Goal: Task Accomplishment & Management: Complete application form

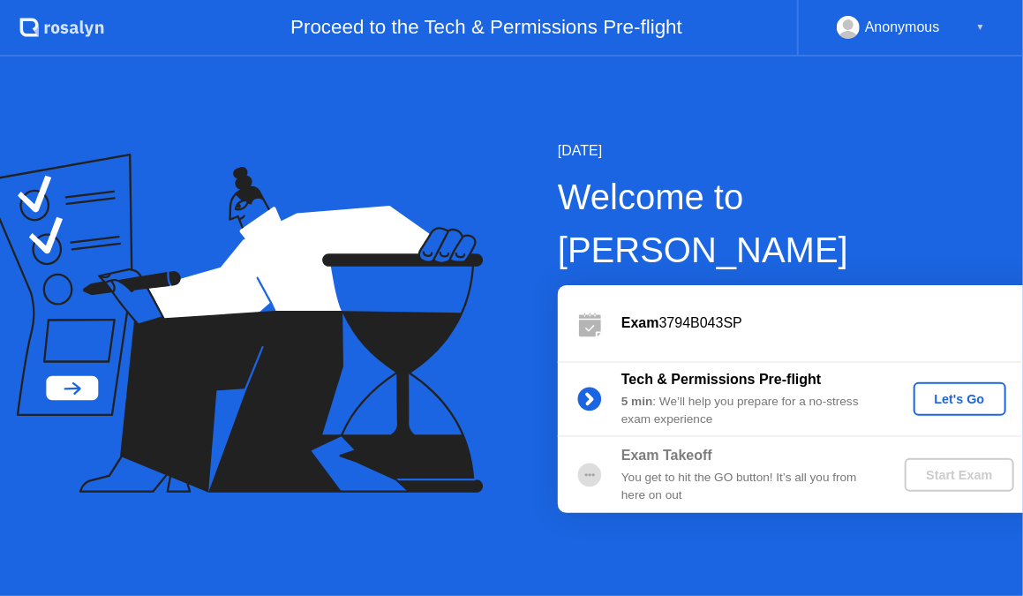
click at [954, 392] on div "Let's Go" at bounding box center [960, 399] width 79 height 14
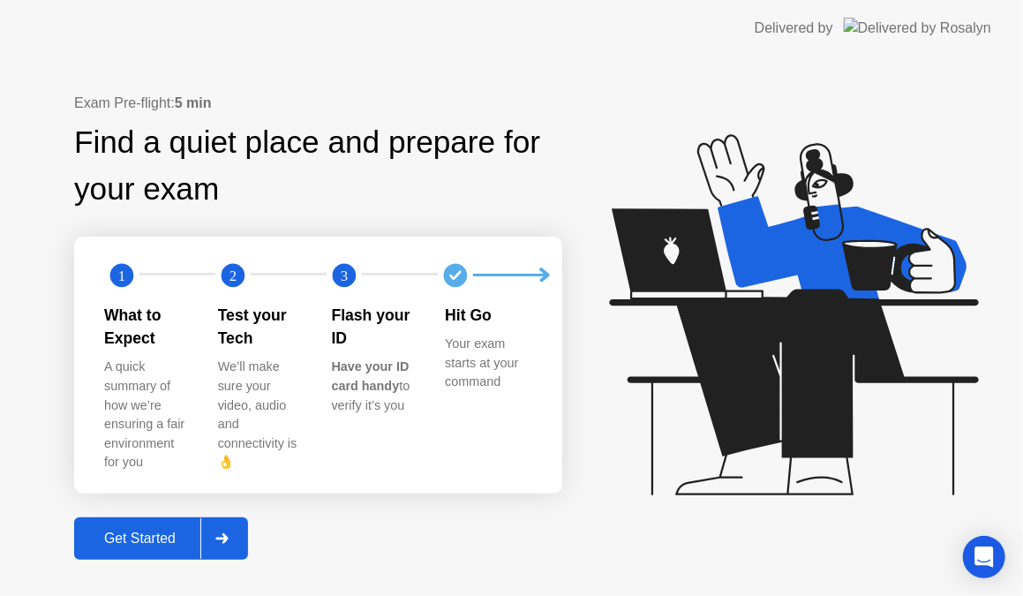
click at [127, 531] on div "Get Started" at bounding box center [139, 539] width 121 height 16
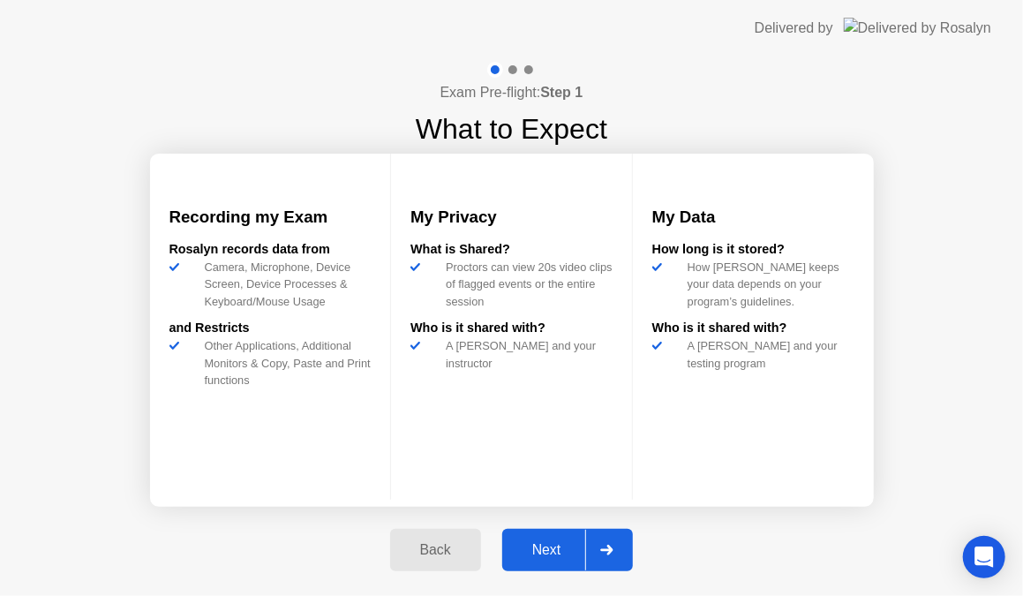
click at [591, 546] on div at bounding box center [606, 550] width 42 height 41
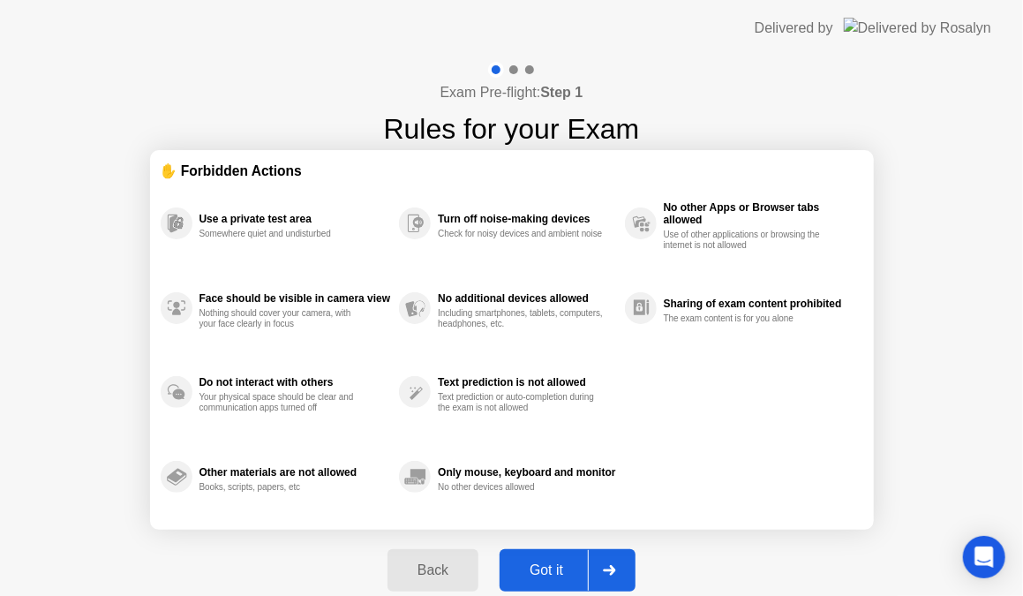
click at [594, 566] on div at bounding box center [609, 570] width 42 height 41
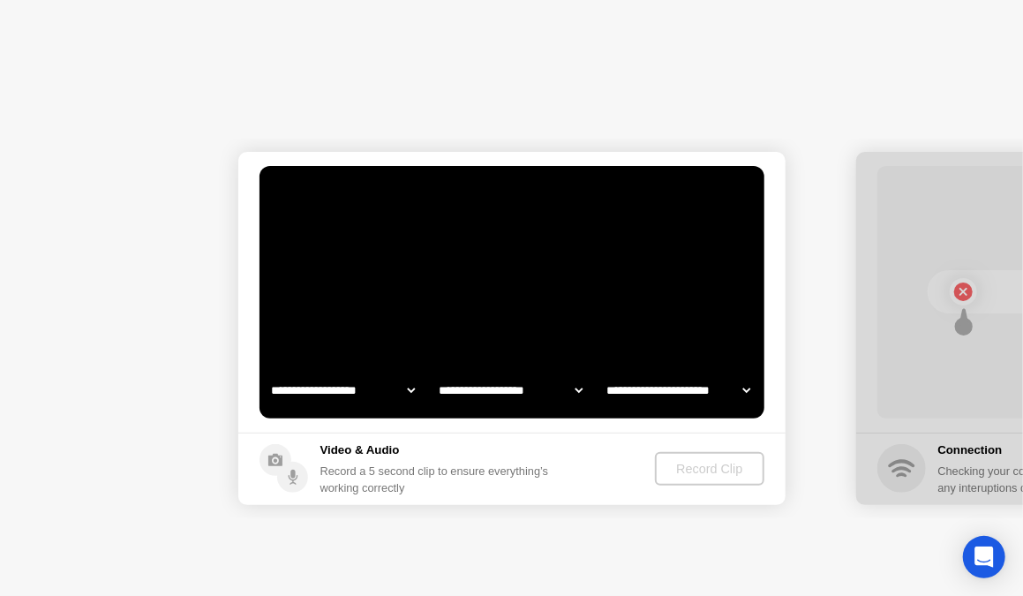
select select "**********"
select select "*******"
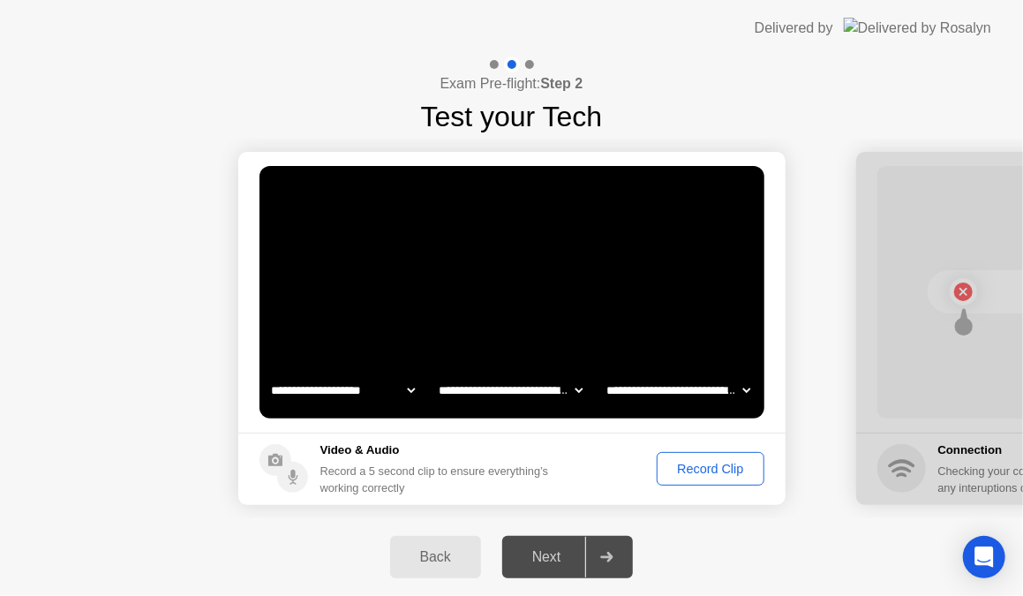
click at [682, 473] on div "Record Clip" at bounding box center [710, 469] width 94 height 14
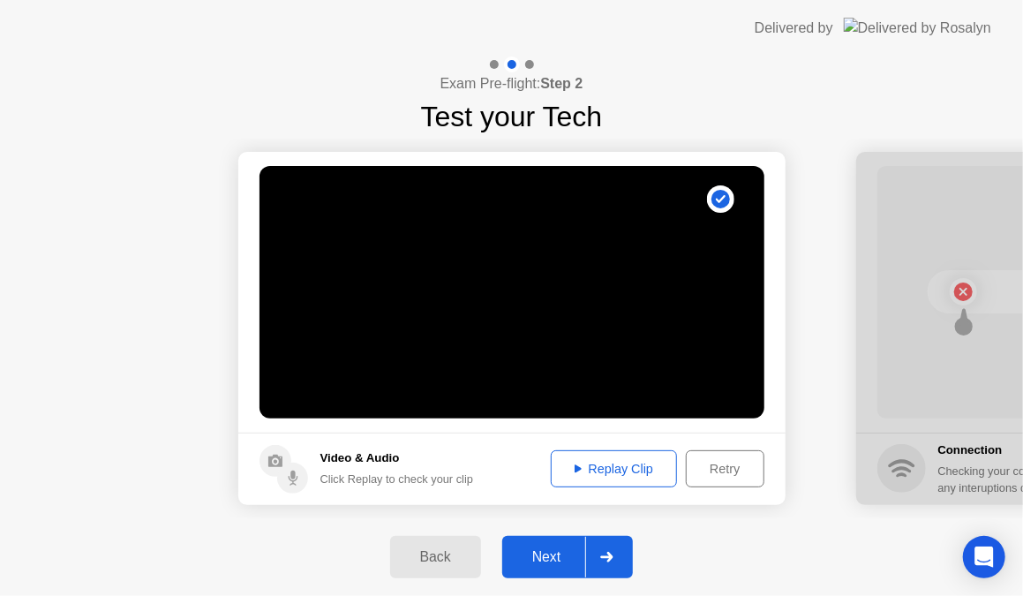
click at [621, 469] on div "Replay Clip" at bounding box center [614, 469] width 115 height 14
click at [579, 468] on div "Replay Clip" at bounding box center [614, 469] width 115 height 14
click at [610, 551] on div at bounding box center [606, 557] width 42 height 41
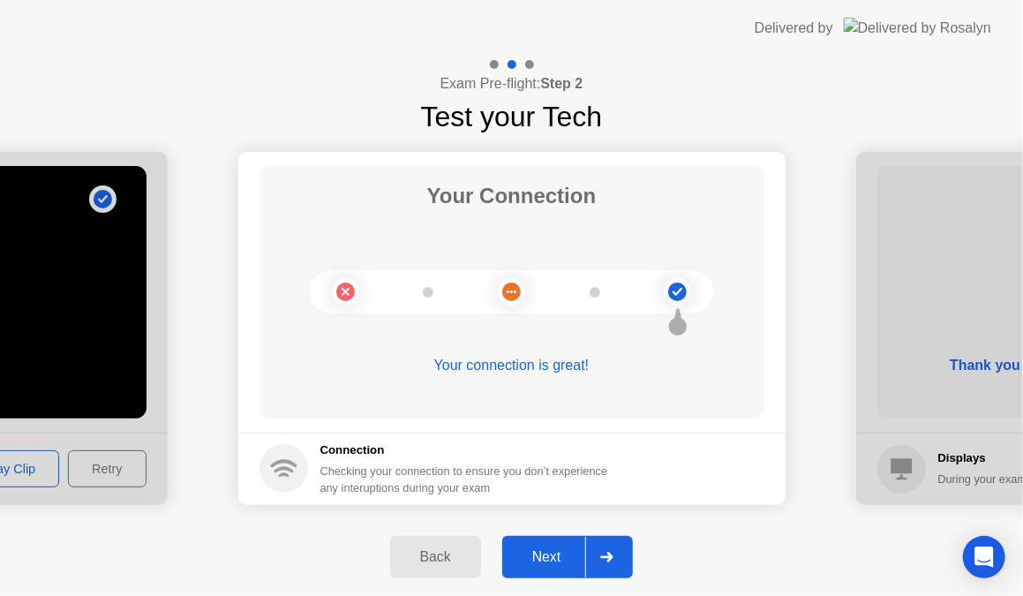
click at [617, 544] on div at bounding box center [606, 557] width 42 height 41
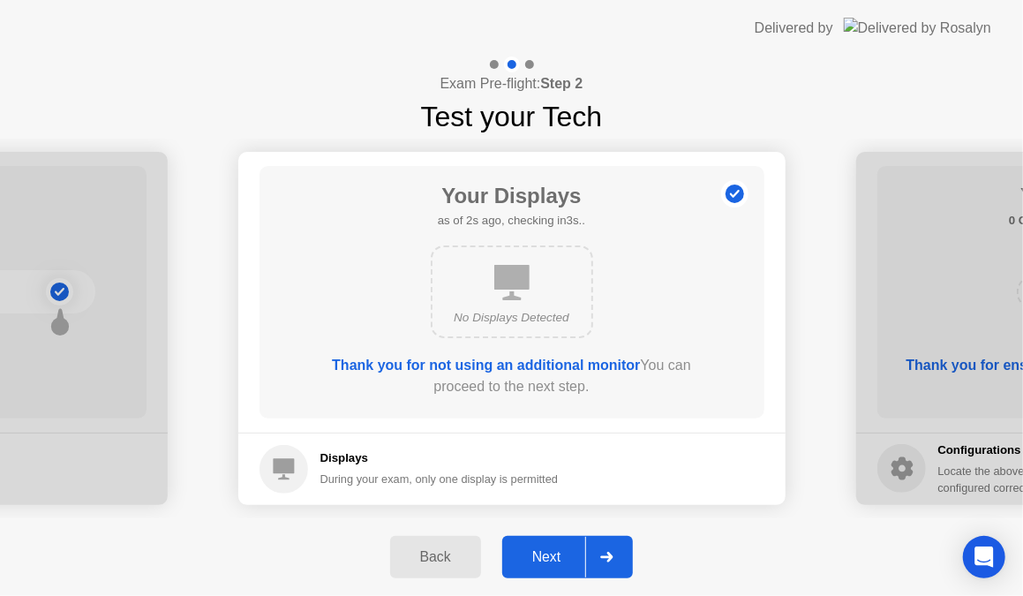
click at [614, 549] on div at bounding box center [606, 557] width 42 height 41
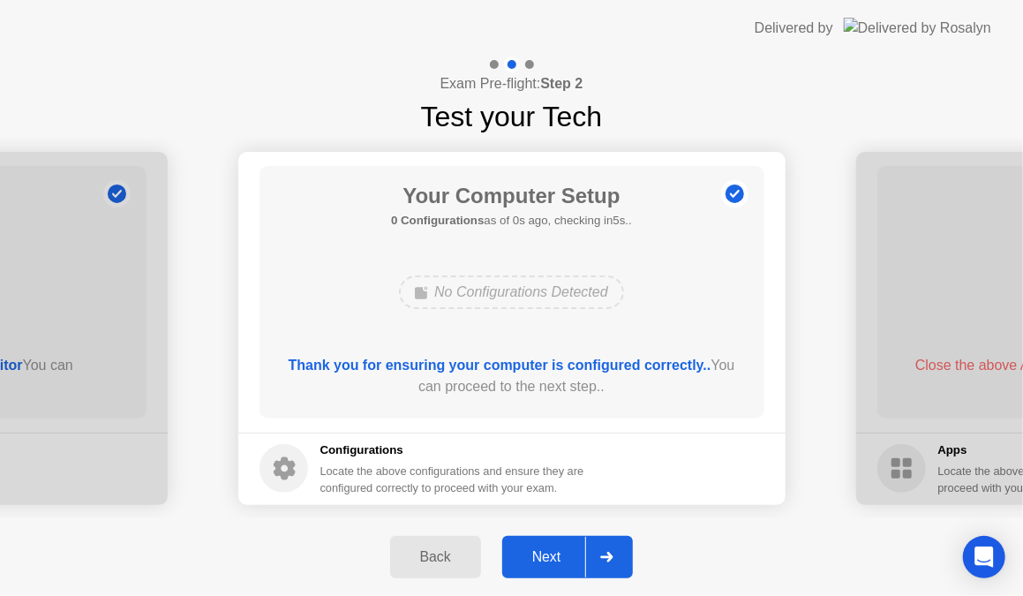
click at [614, 549] on div at bounding box center [606, 557] width 42 height 41
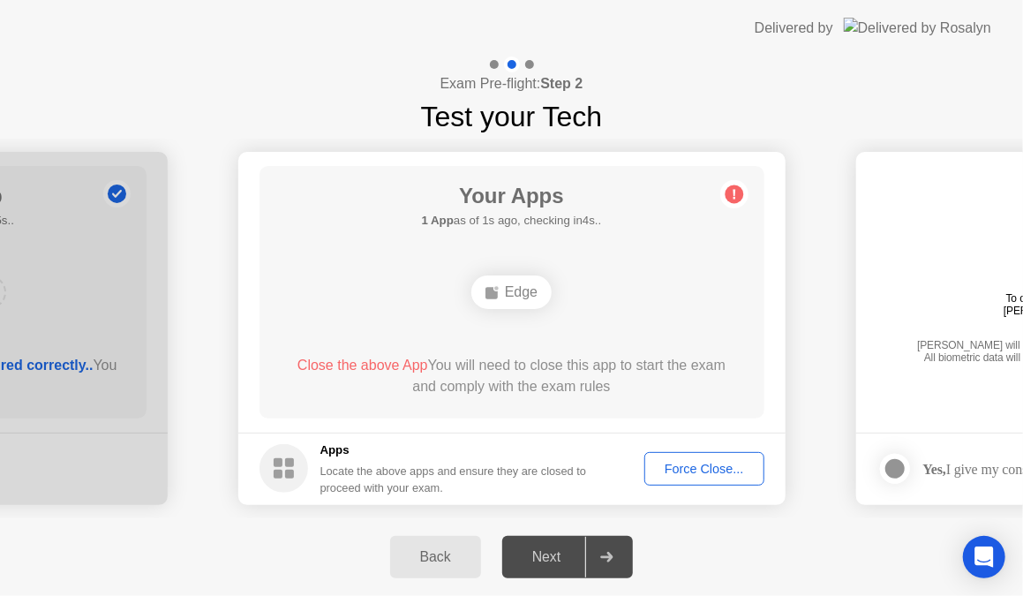
click at [694, 465] on div "Force Close..." at bounding box center [705, 469] width 108 height 14
click at [722, 462] on div "Force Close..." at bounding box center [705, 469] width 108 height 14
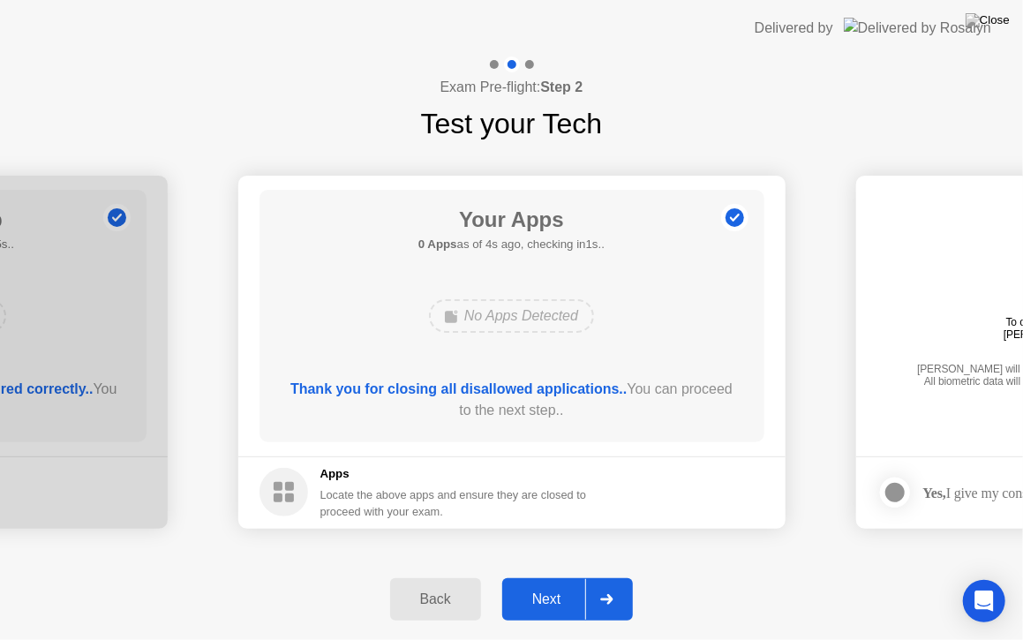
click at [601, 595] on icon at bounding box center [606, 599] width 13 height 11
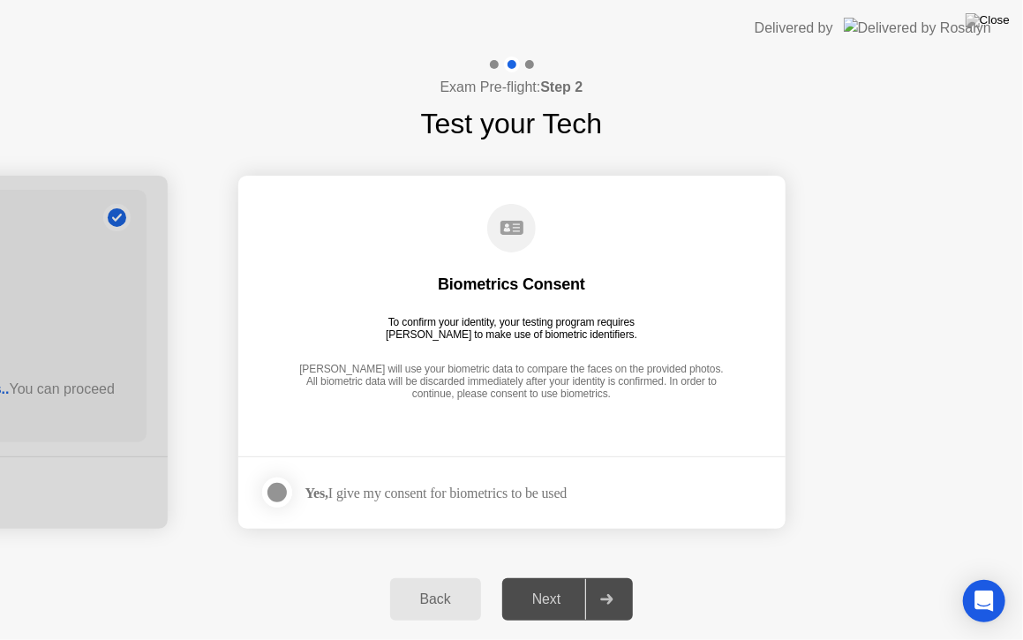
click at [263, 482] on label at bounding box center [283, 492] width 46 height 35
click at [612, 595] on div at bounding box center [606, 599] width 42 height 41
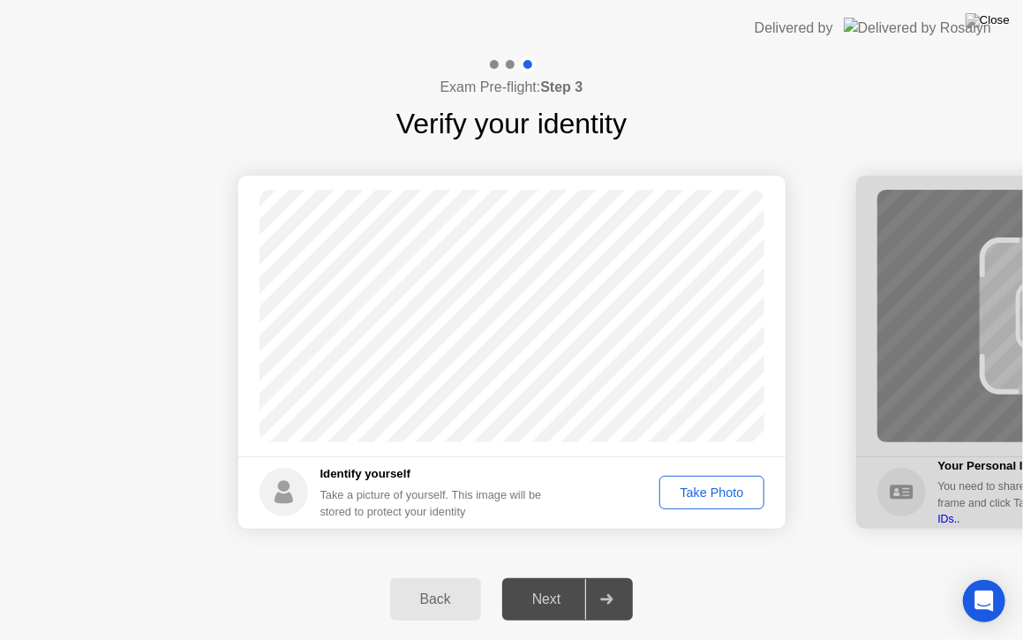
click at [721, 492] on div "Take Photo" at bounding box center [712, 493] width 92 height 14
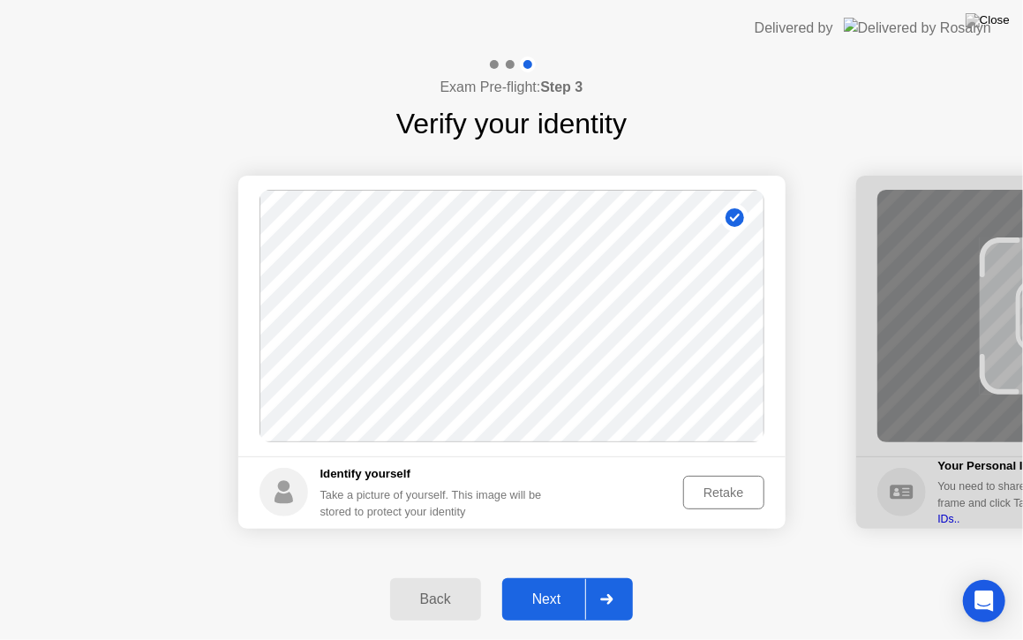
click at [612, 580] on div at bounding box center [606, 599] width 42 height 41
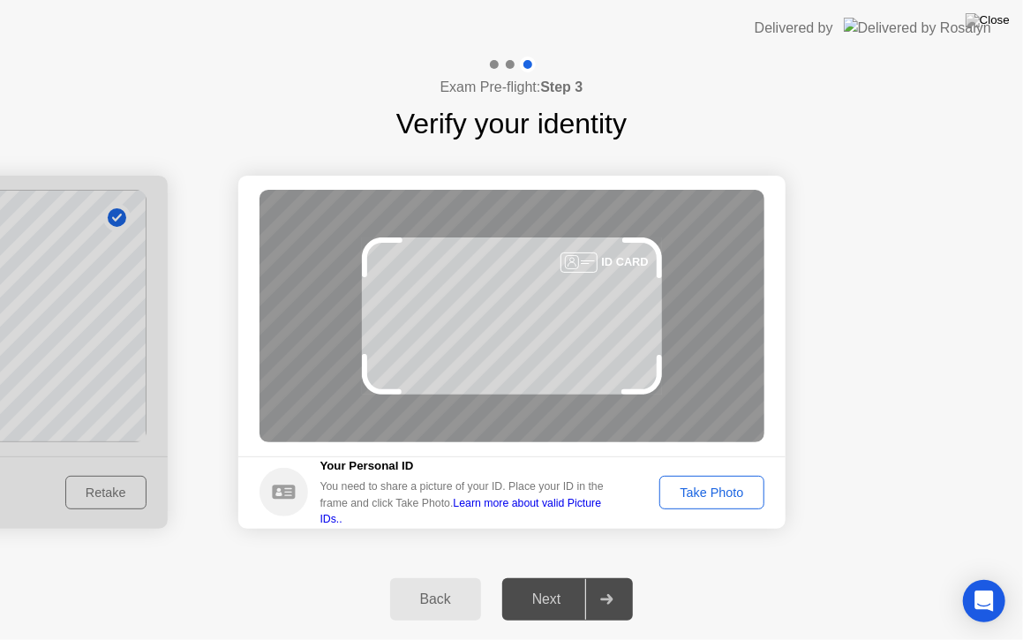
click at [699, 499] on div "Take Photo" at bounding box center [712, 493] width 92 height 14
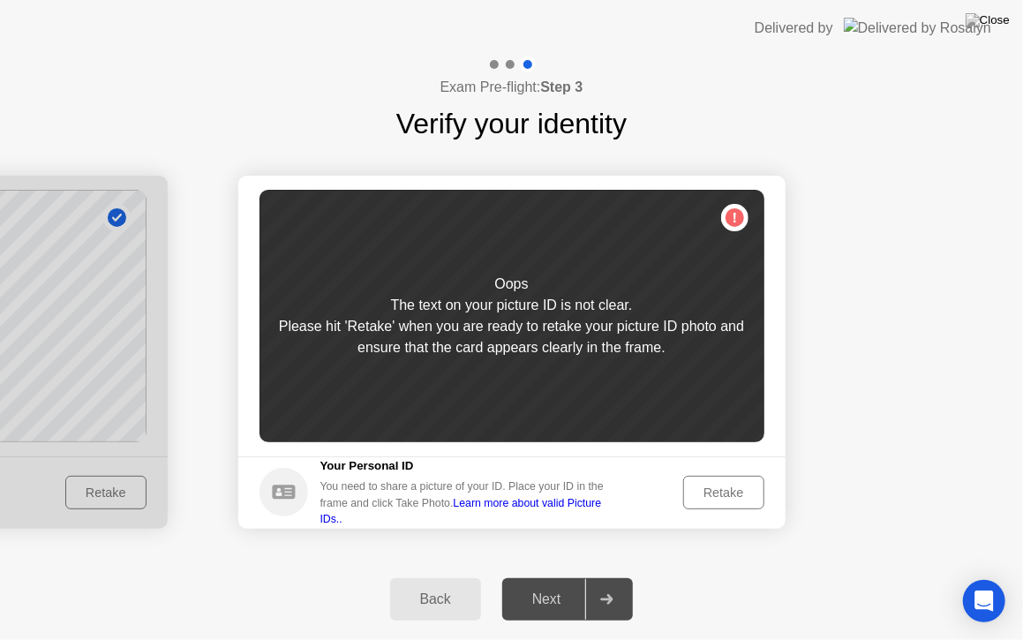
click at [717, 481] on button "Retake" at bounding box center [723, 493] width 81 height 34
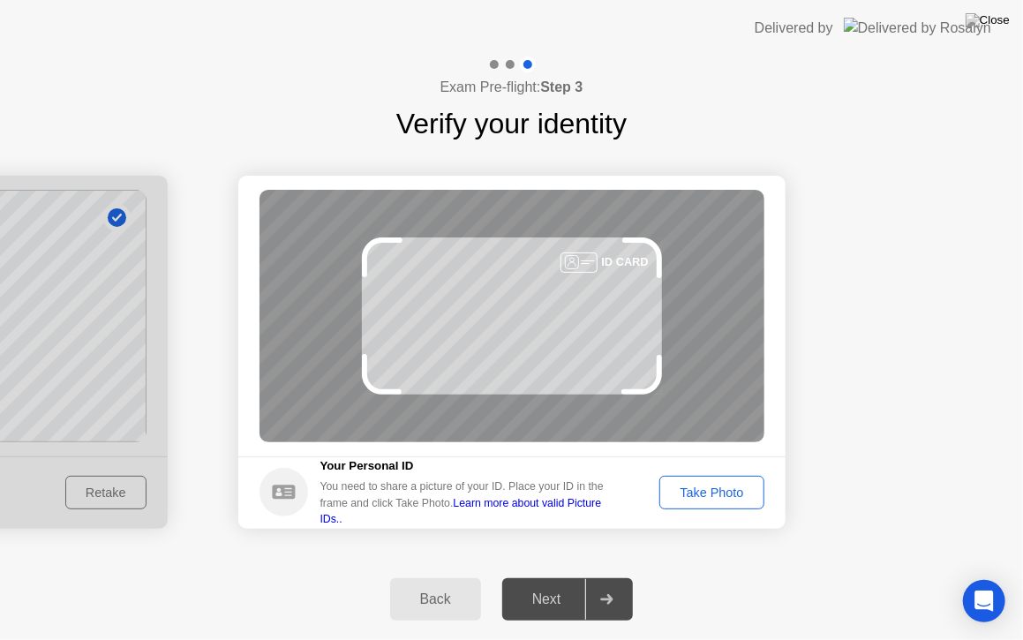
click at [723, 487] on div "Take Photo" at bounding box center [712, 493] width 92 height 14
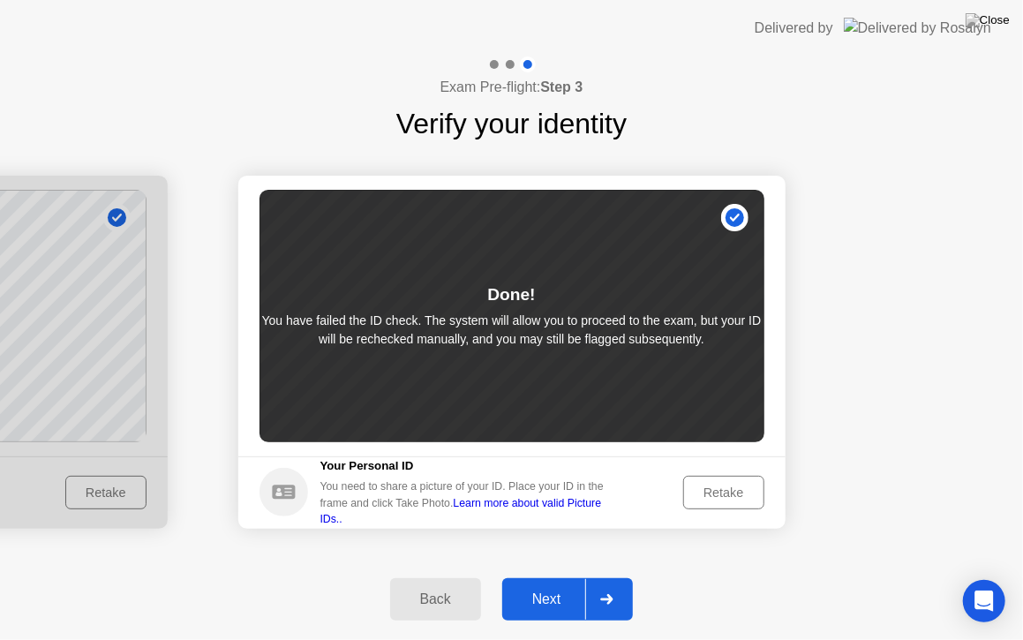
click at [601, 595] on div at bounding box center [606, 599] width 42 height 41
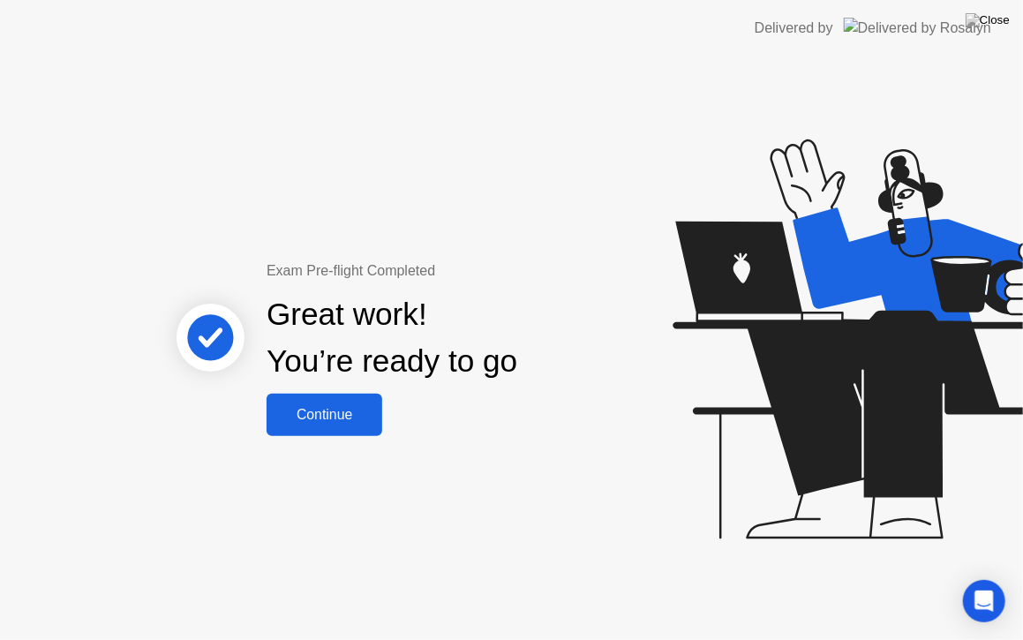
click at [301, 427] on button "Continue" at bounding box center [325, 415] width 116 height 42
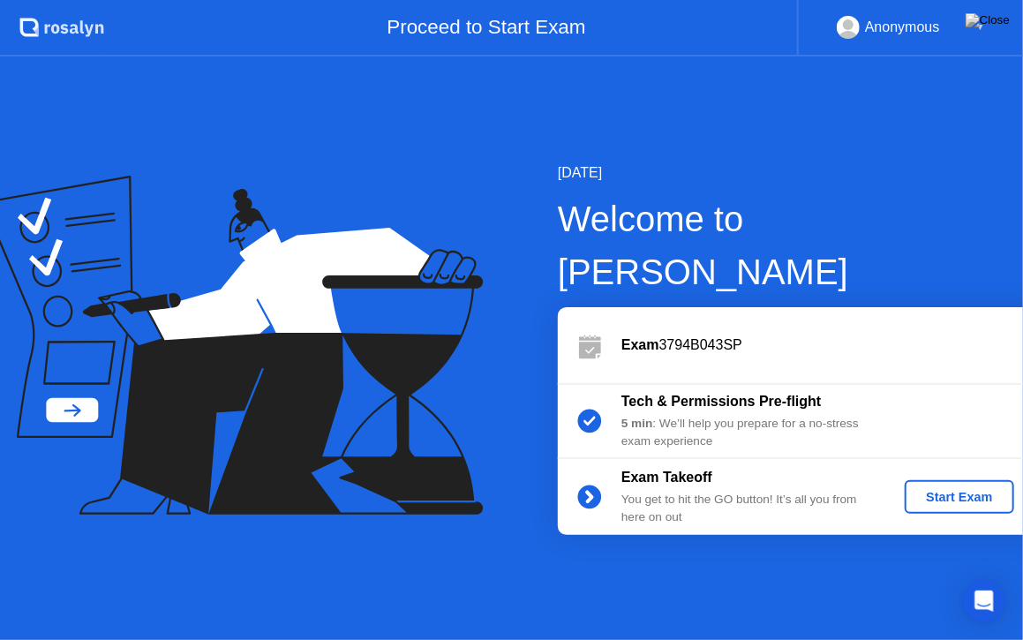
click at [955, 480] on button "Start Exam" at bounding box center [959, 497] width 109 height 34
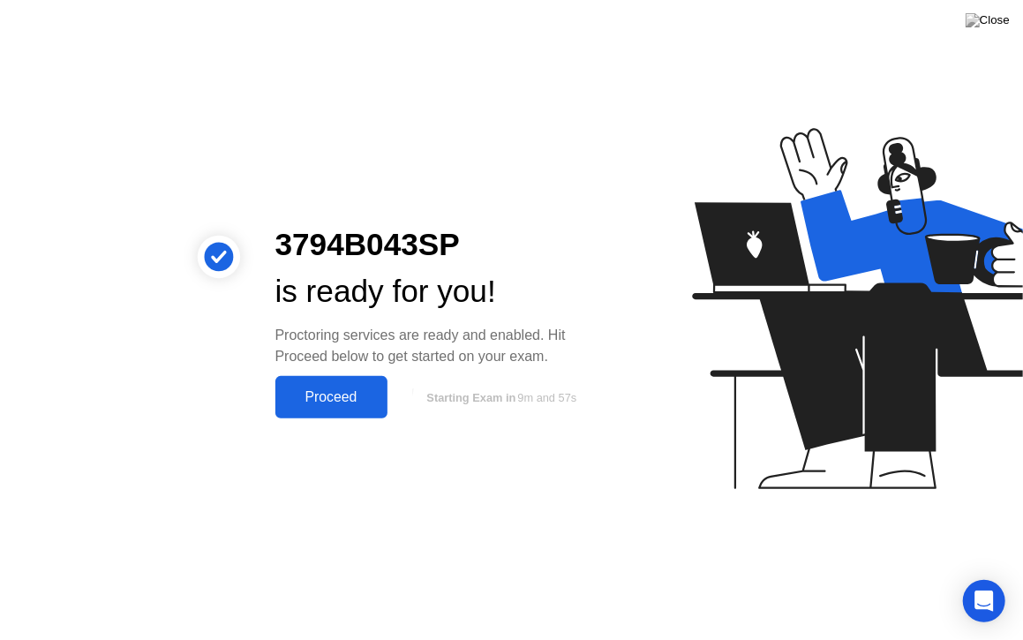
click at [322, 398] on div "Proceed" at bounding box center [332, 397] width 102 height 16
